Goal: Task Accomplishment & Management: Manage account settings

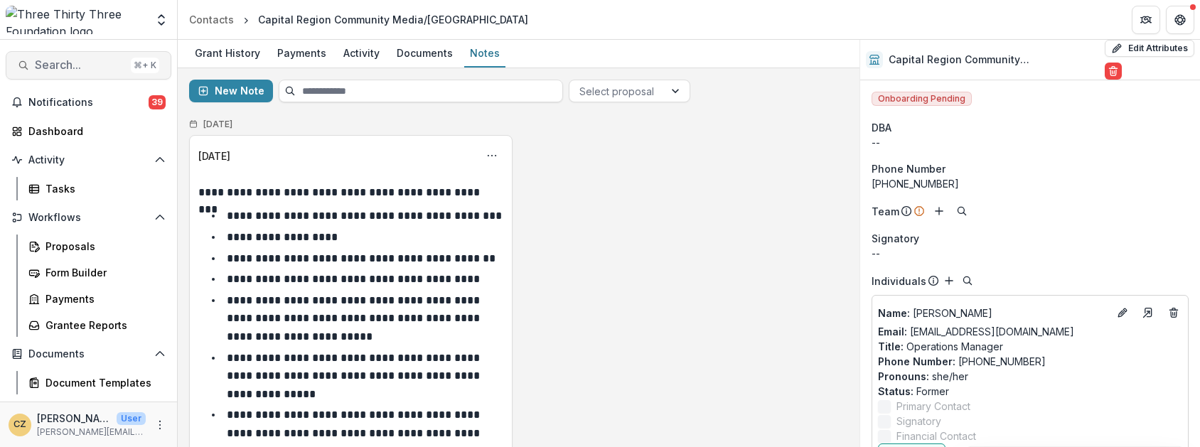
click at [73, 64] on span "Search..." at bounding box center [80, 65] width 90 height 14
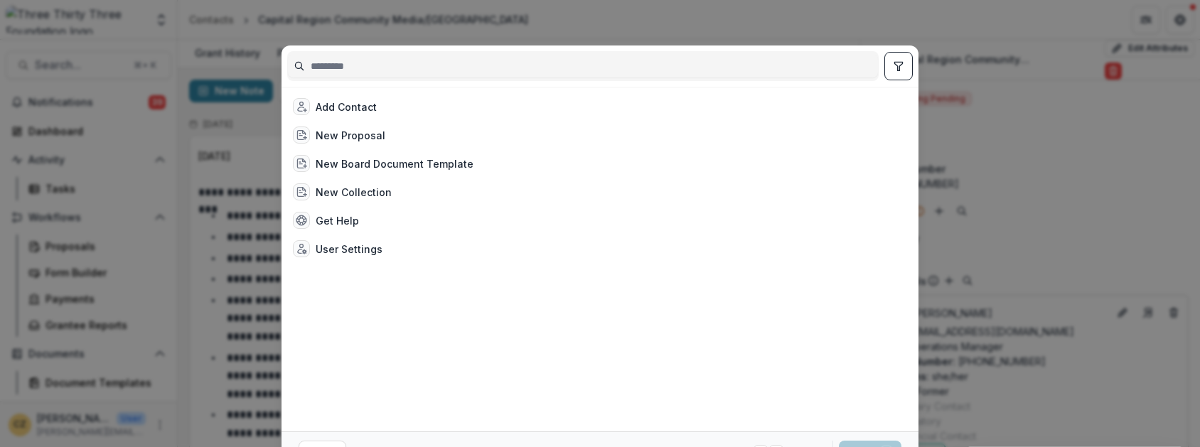
click at [1012, 137] on div "Add Contact New Proposal New Board Document Template New Collection Get Help Us…" at bounding box center [600, 223] width 1200 height 447
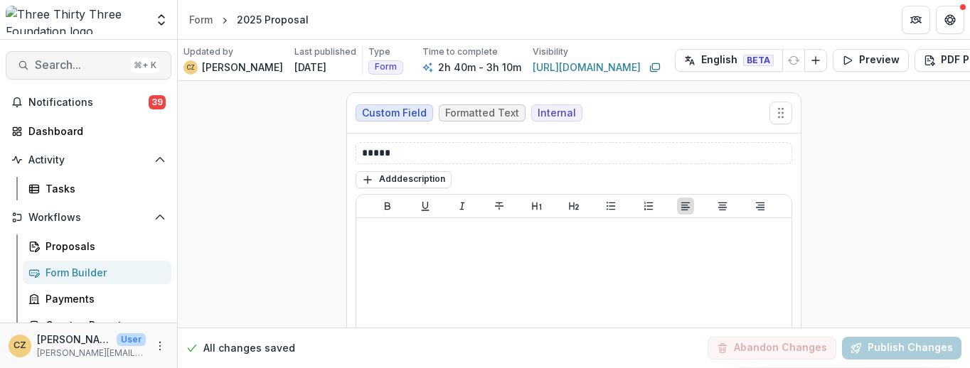
click at [85, 68] on span "Search..." at bounding box center [80, 65] width 90 height 14
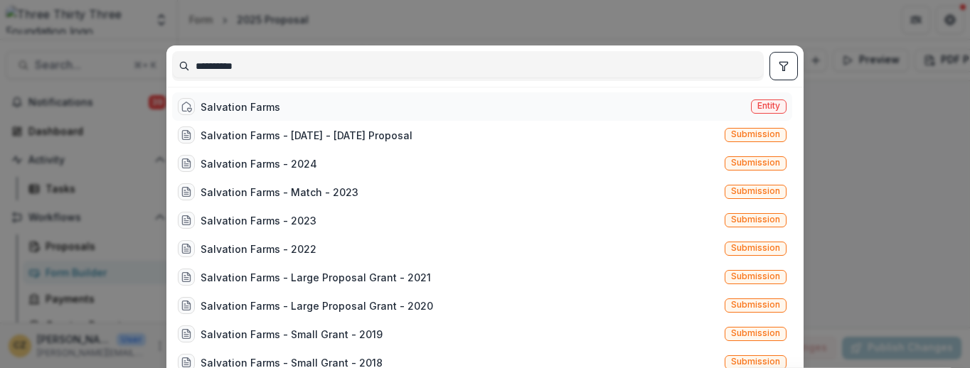
type input "*********"
click at [224, 107] on div "Salvation Farms" at bounding box center [240, 107] width 80 height 15
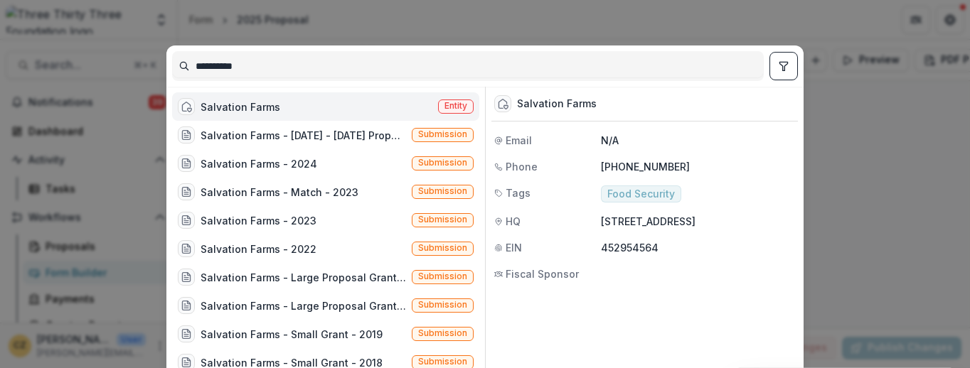
click at [224, 107] on div "Salvation Farms" at bounding box center [240, 107] width 80 height 15
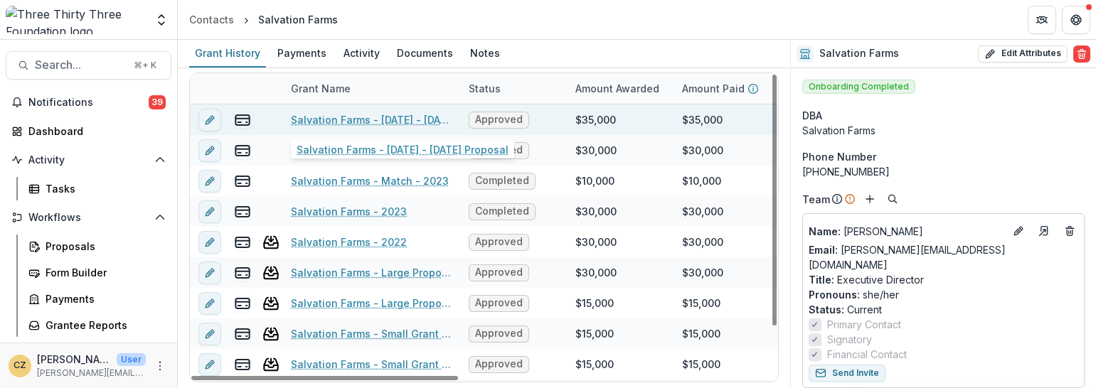
click at [400, 120] on link "Salvation Farms - [DATE] - [DATE] Proposal" at bounding box center [371, 119] width 161 height 15
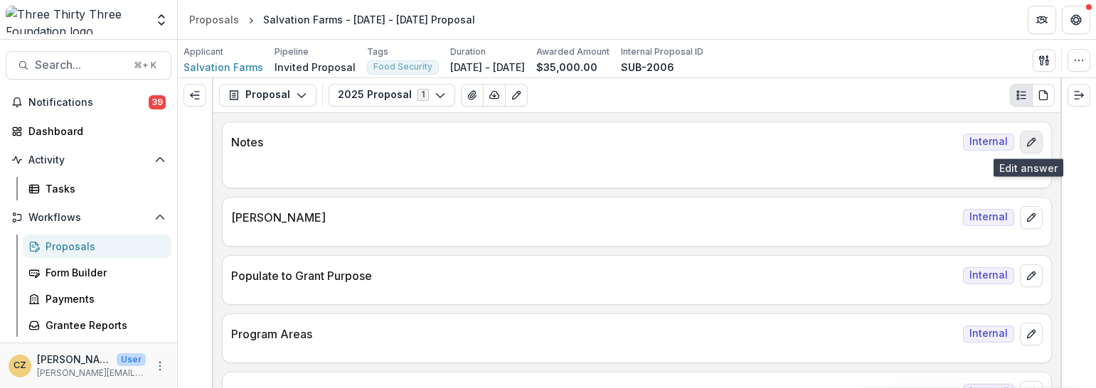
click at [1027, 143] on icon "edit" at bounding box center [1031, 142] width 8 height 8
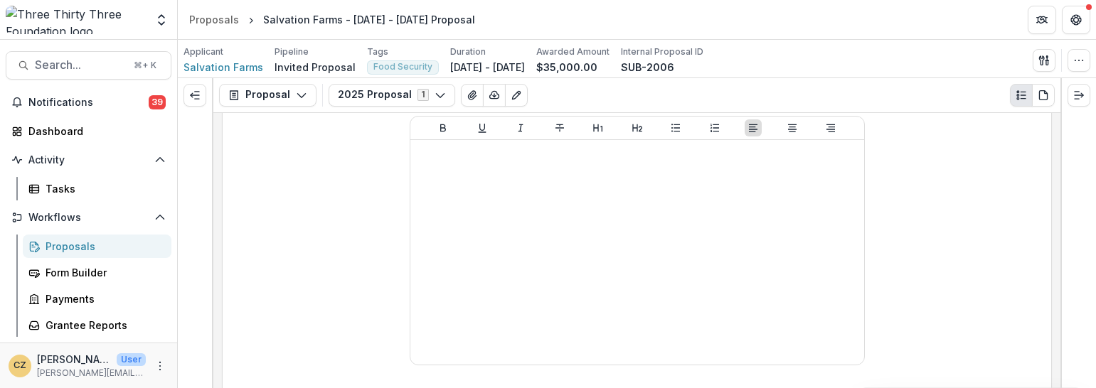
scroll to position [55, 0]
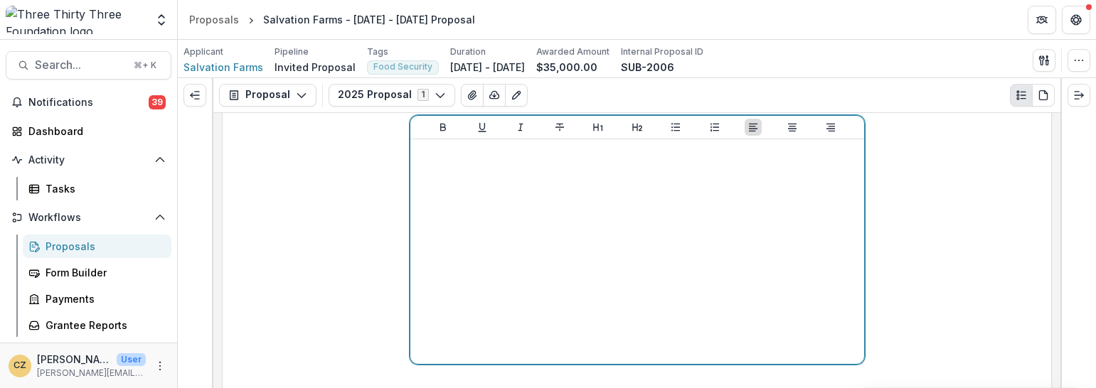
click at [572, 219] on div at bounding box center [637, 251] width 442 height 213
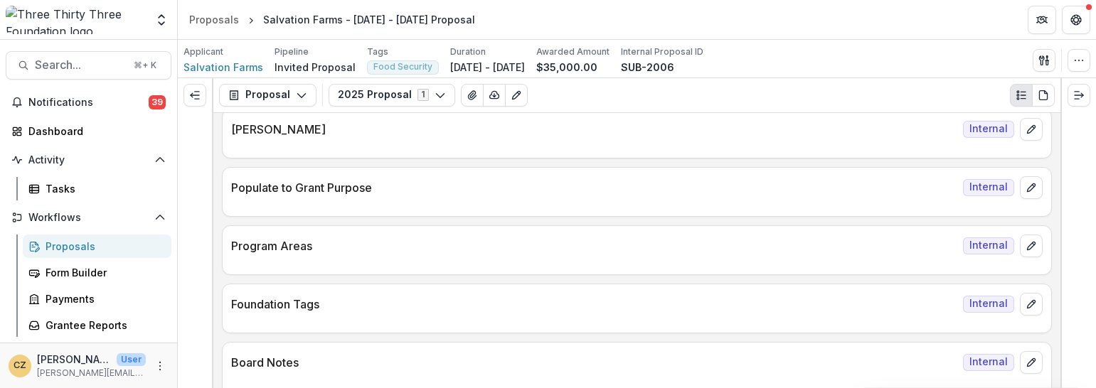
scroll to position [385, 0]
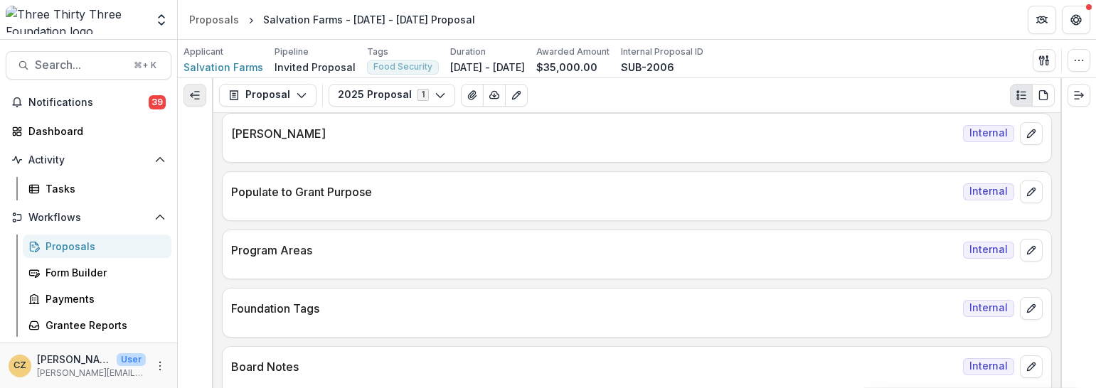
click at [189, 100] on icon "Expand left" at bounding box center [194, 95] width 11 height 11
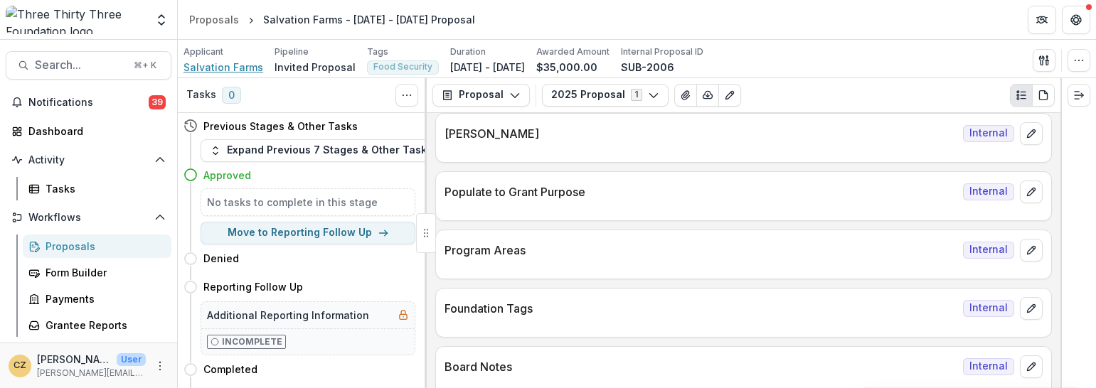
click at [200, 66] on span "Salvation Farms" at bounding box center [223, 67] width 80 height 15
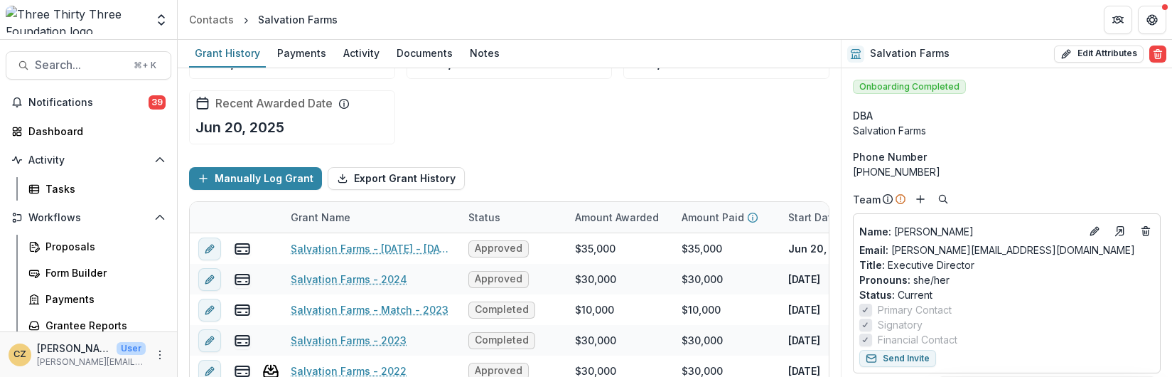
click at [550, 128] on div "Funds Awarded $220,000 Funds Paid $220,000 Recent Awarded Amount $35,000 Recent…" at bounding box center [509, 85] width 641 height 142
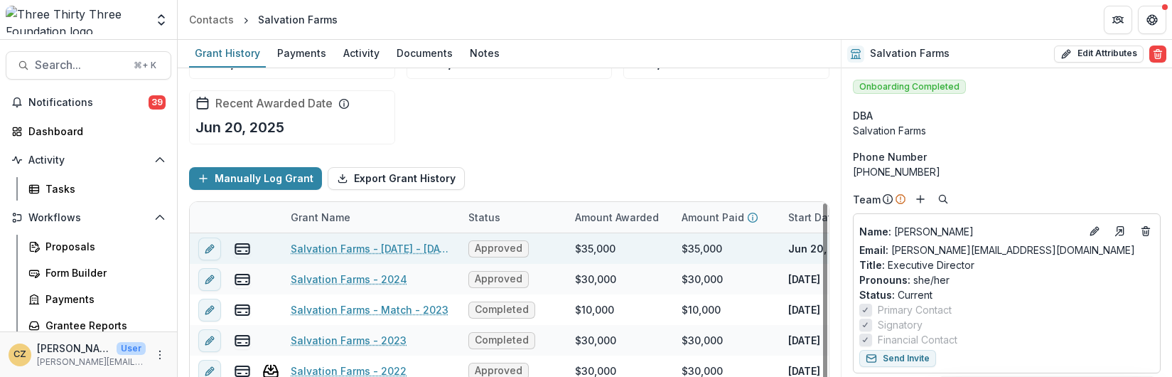
click at [342, 241] on link "Salvation Farms - [DATE] - [DATE] Proposal" at bounding box center [371, 248] width 161 height 15
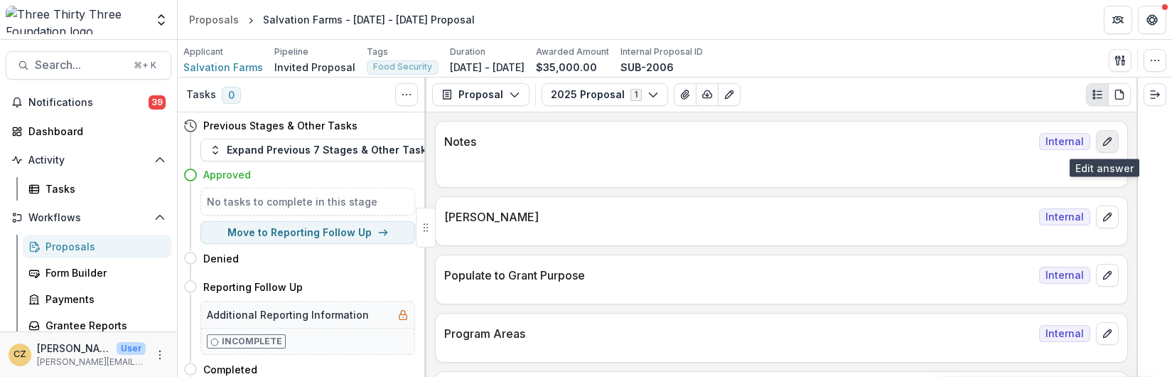
click at [1102, 142] on icon "edit" at bounding box center [1107, 141] width 11 height 11
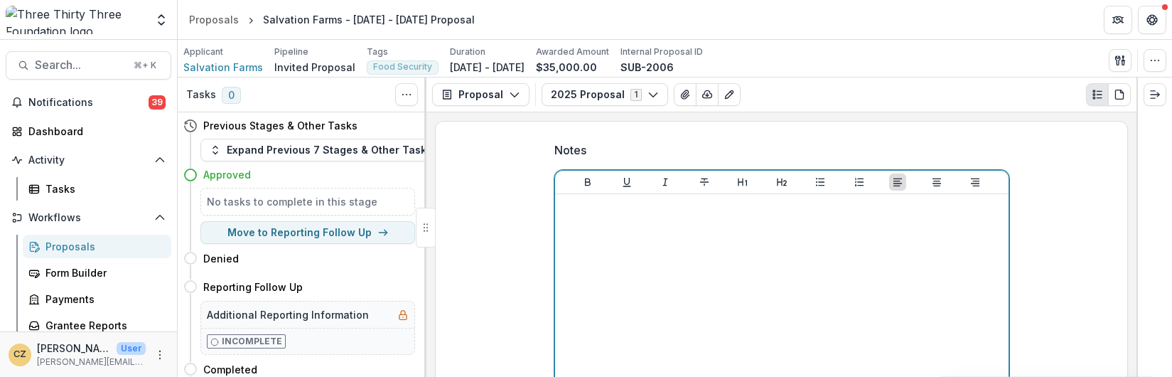
click at [740, 276] on div at bounding box center [782, 306] width 442 height 213
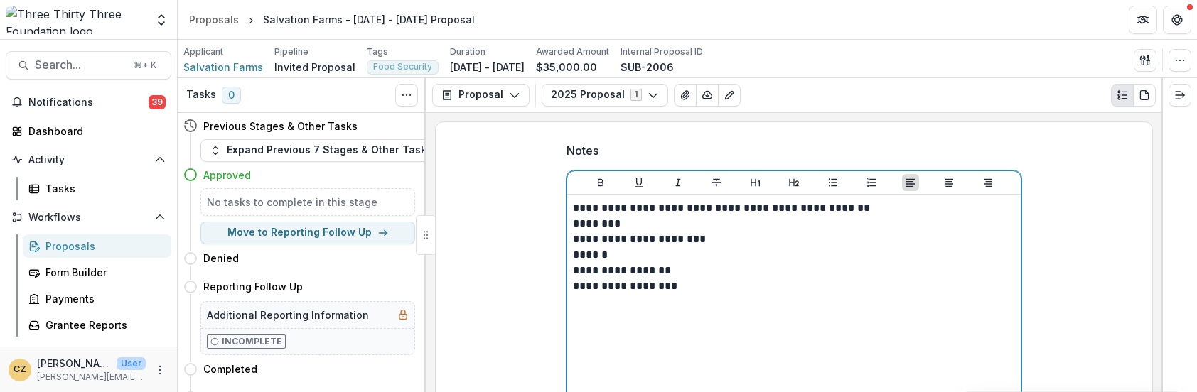
click at [659, 220] on p "********" at bounding box center [794, 224] width 442 height 16
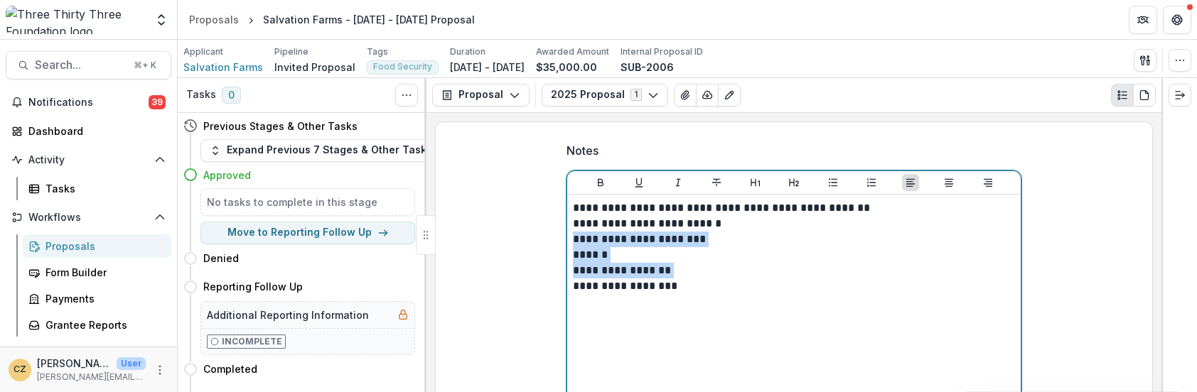
drag, startPoint x: 679, startPoint y: 271, endPoint x: 555, endPoint y: 242, distance: 127.1
click at [555, 242] on div "**********" at bounding box center [794, 290] width 478 height 318
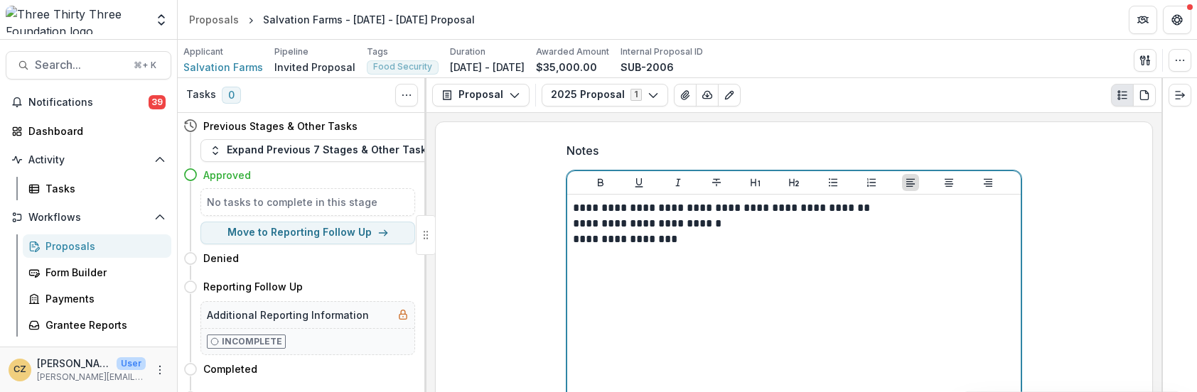
click at [685, 237] on p "**********" at bounding box center [794, 240] width 442 height 16
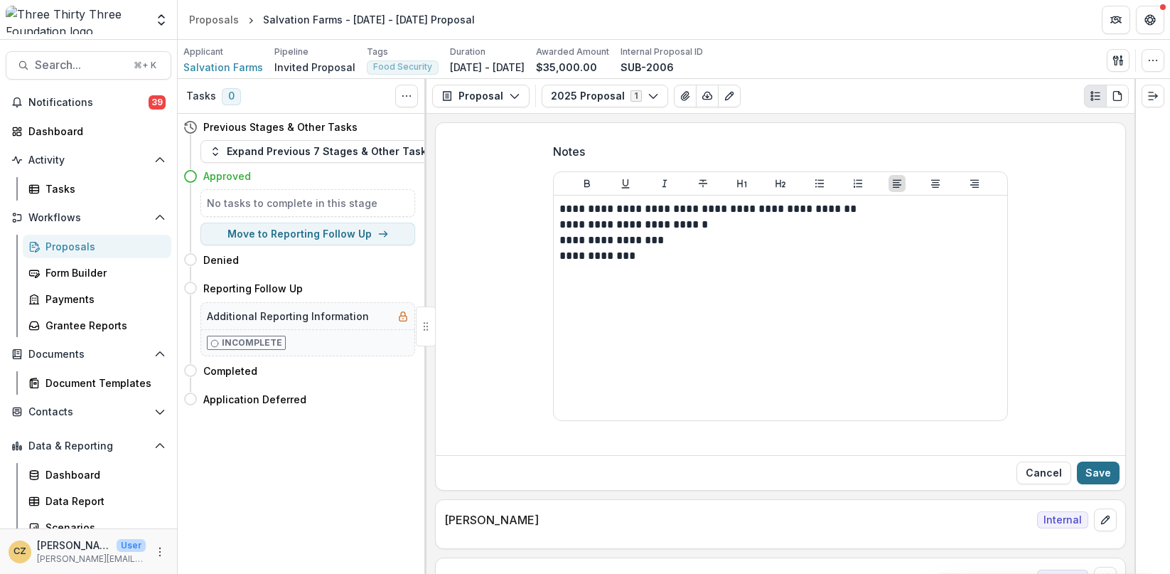
click at [1096, 447] on button "Save" at bounding box center [1098, 472] width 43 height 23
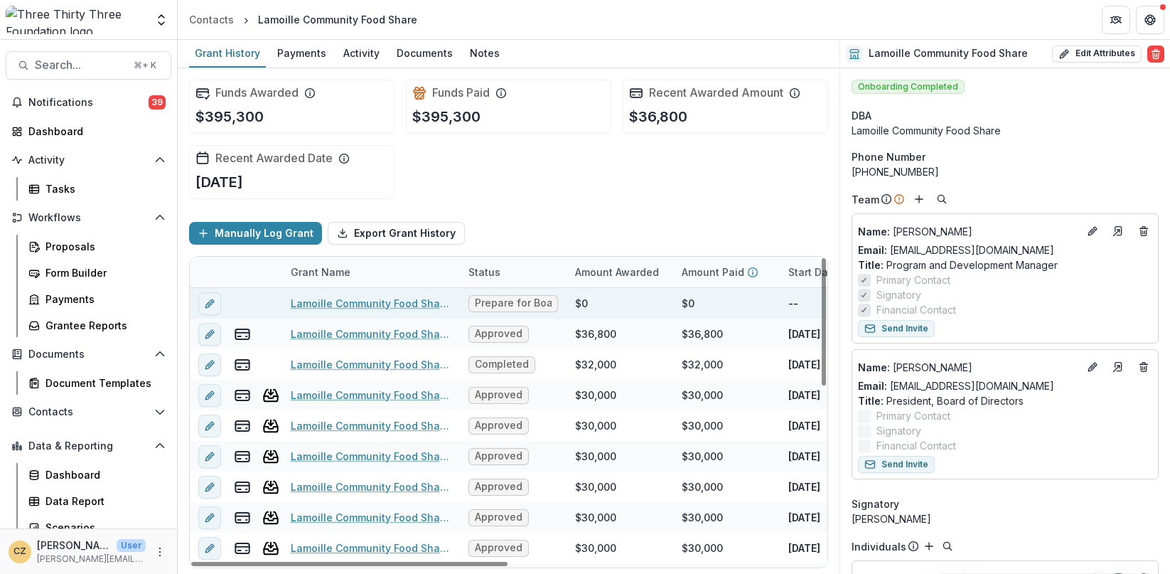
click at [405, 301] on link "Lamoille Community Food Share - [DATE] - [DATE] Proposal" at bounding box center [371, 303] width 161 height 15
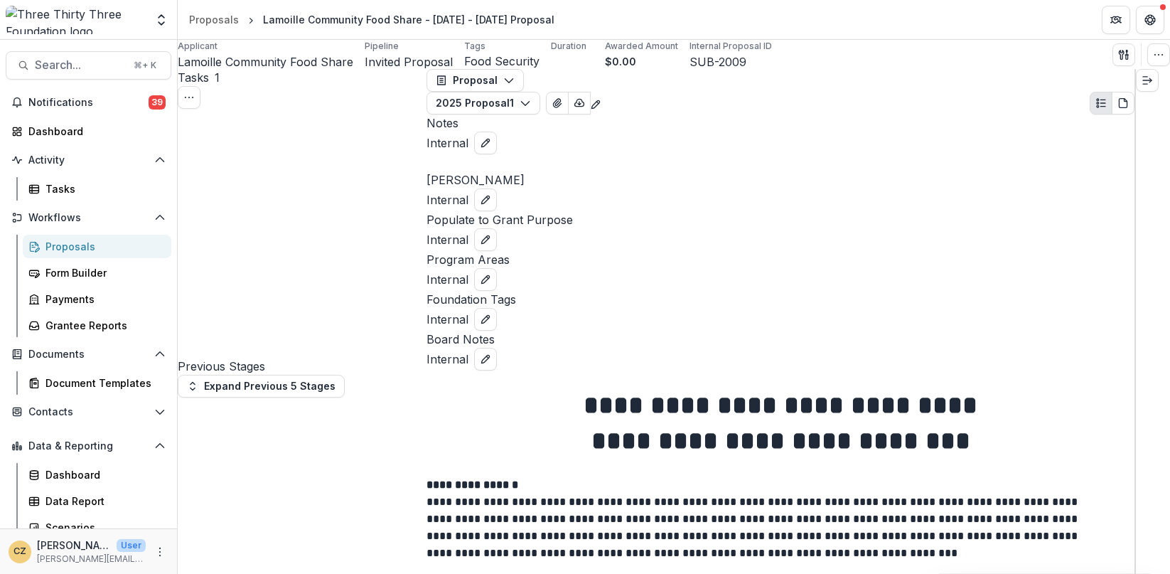
scroll to position [629, 0]
